Goal: Find specific page/section: Find specific page/section

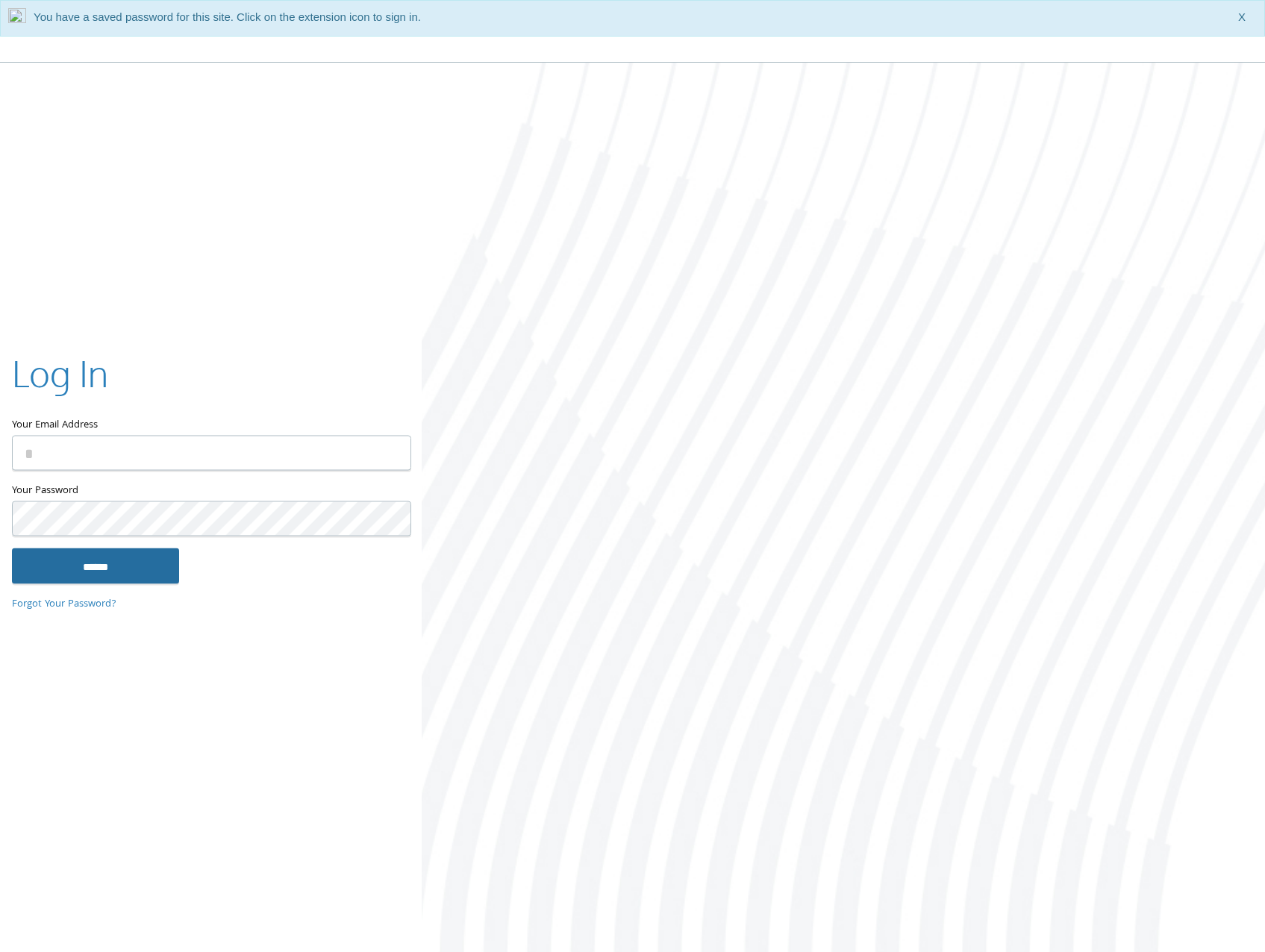
type input "**********"
click at [89, 581] on input "******" at bounding box center [95, 566] width 167 height 36
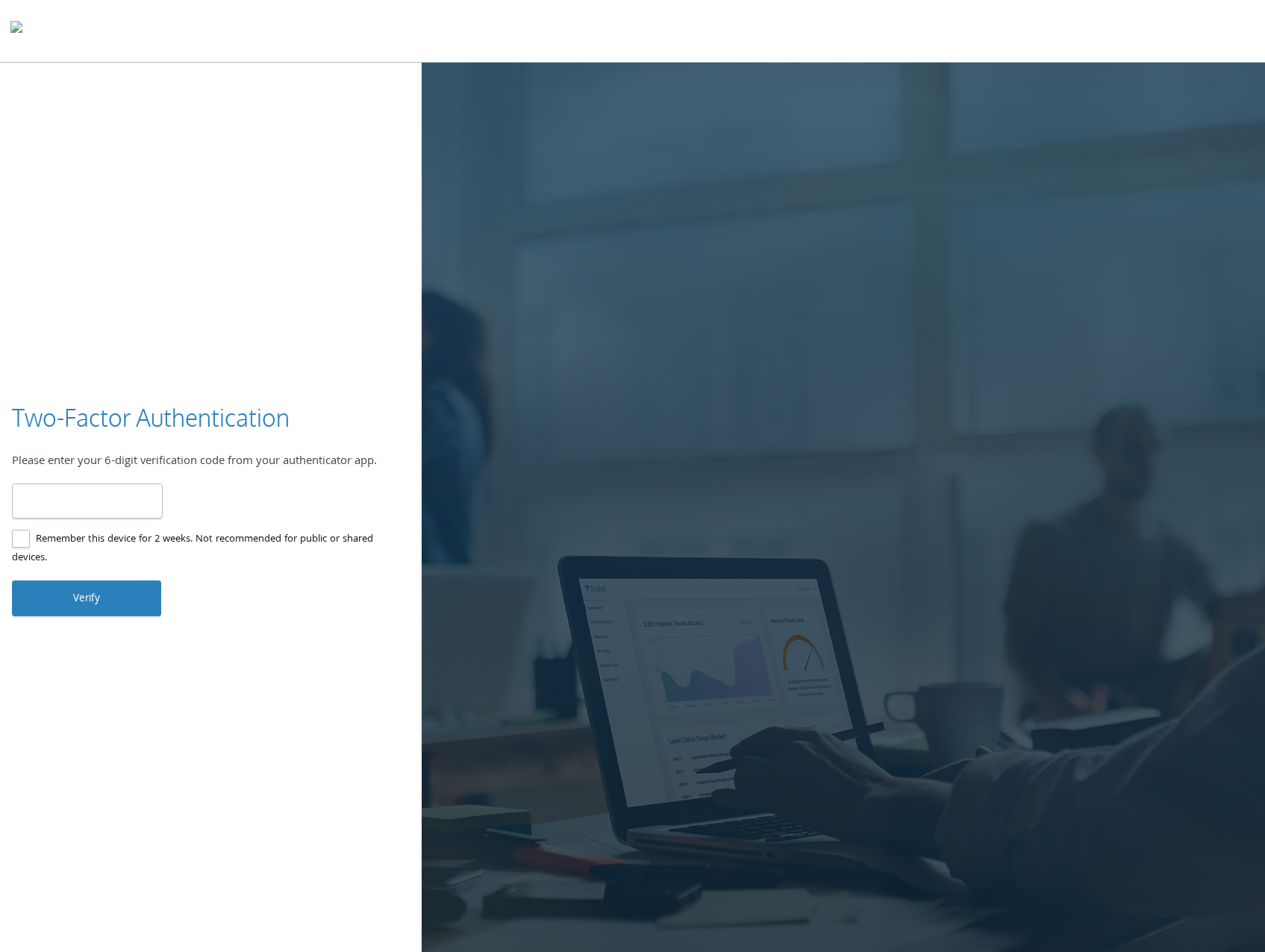
type input "******"
